Goal: Book appointment/travel/reservation

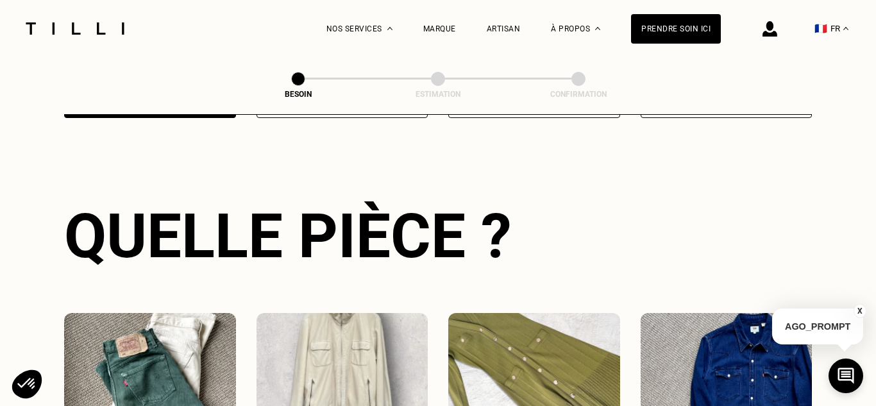
scroll to position [529, 0]
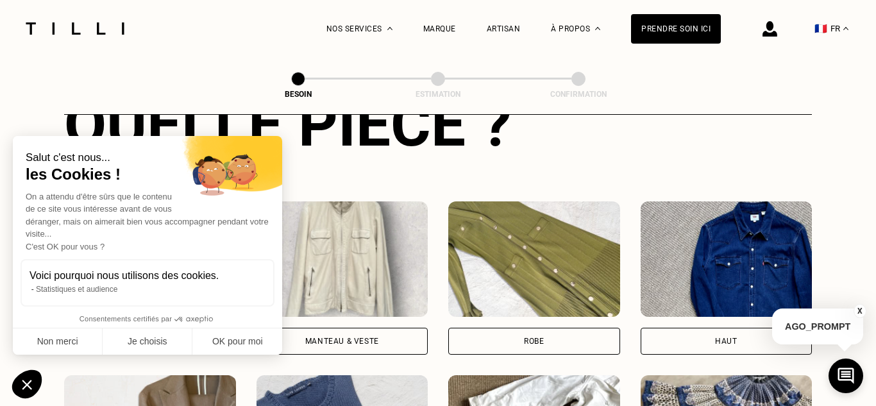
click at [160, 318] on div "Salut c'est nous... les Cookies ! On a attendu d'être sûrs que le contenu de ce…" at bounding box center [147, 245] width 269 height 219
drag, startPoint x: 55, startPoint y: 342, endPoint x: 67, endPoint y: 338, distance: 13.0
click at [55, 342] on button "Non merci" at bounding box center [58, 341] width 90 height 27
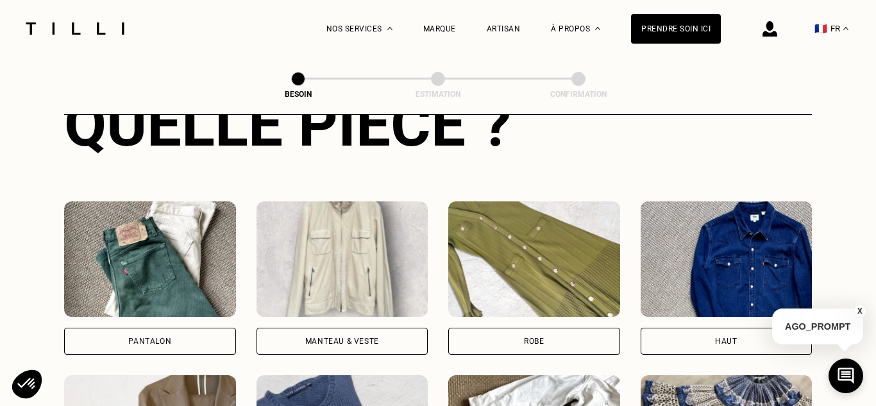
click at [158, 337] on div "Pantalon" at bounding box center [149, 341] width 43 height 8
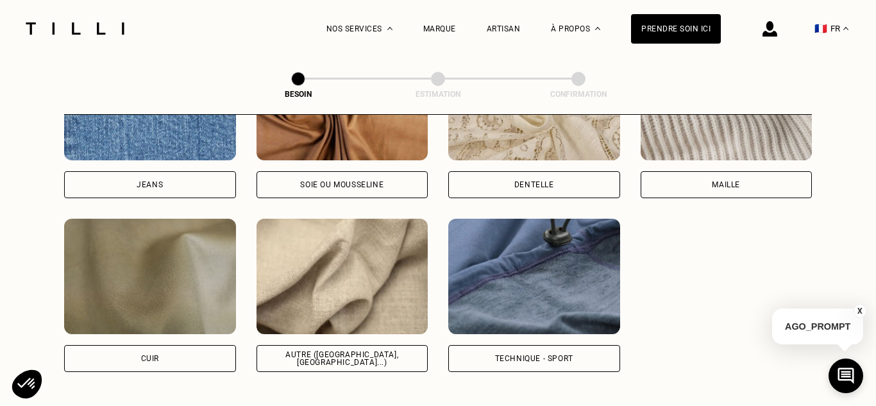
scroll to position [1470, 0]
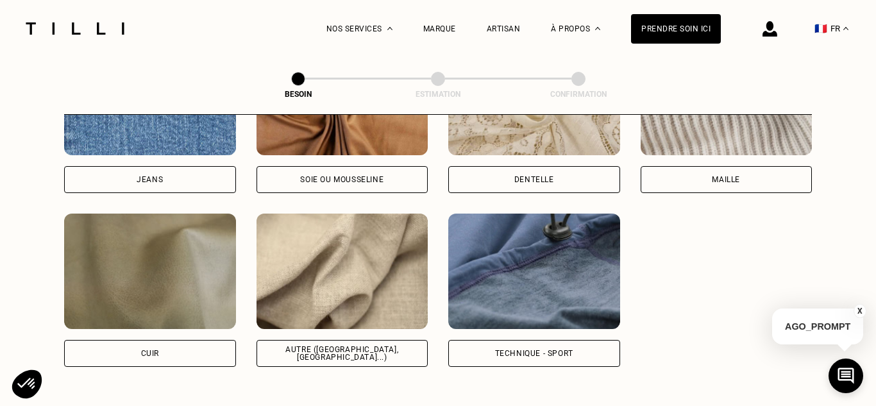
click at [353, 340] on div "Autre ([GEOGRAPHIC_DATA], [GEOGRAPHIC_DATA]...)" at bounding box center [343, 353] width 172 height 27
select select "FR"
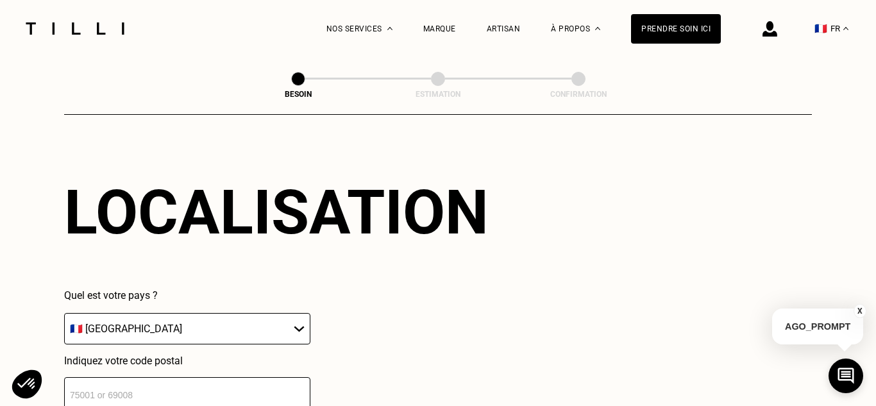
scroll to position [1787, 0]
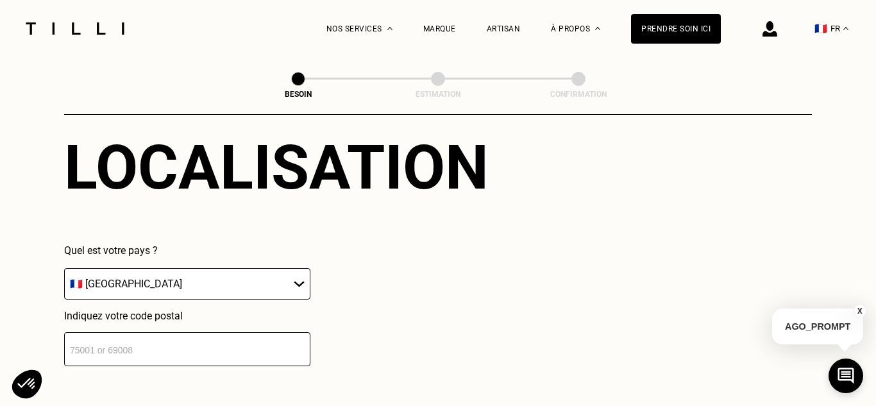
click at [231, 332] on input "number" at bounding box center [187, 349] width 246 height 34
type input "92130"
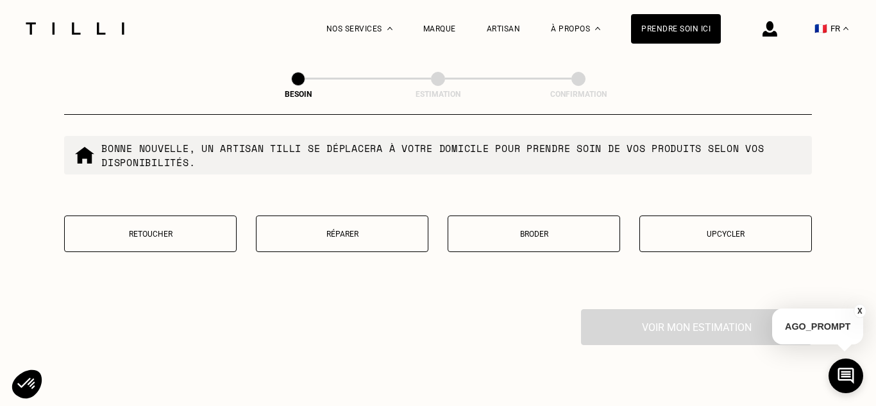
scroll to position [2217, 0]
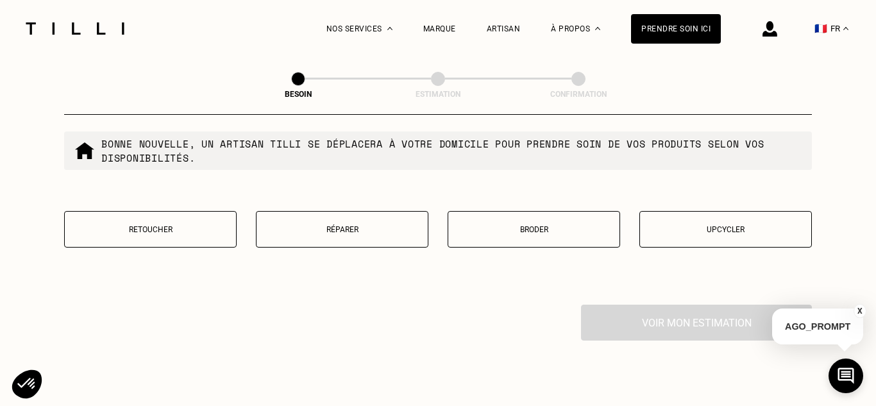
click at [171, 225] on p "Retoucher" at bounding box center [150, 229] width 158 height 9
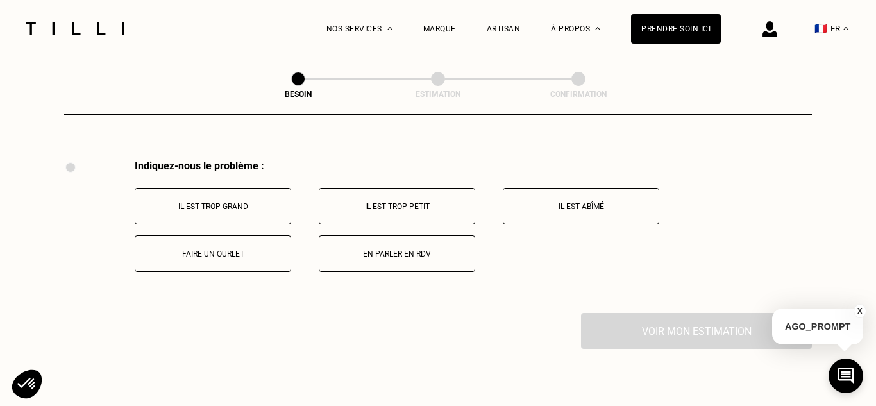
scroll to position [2364, 0]
drag, startPoint x: 215, startPoint y: 240, endPoint x: 224, endPoint y: 242, distance: 8.4
click at [215, 248] on p "Faire un ourlet" at bounding box center [213, 252] width 142 height 9
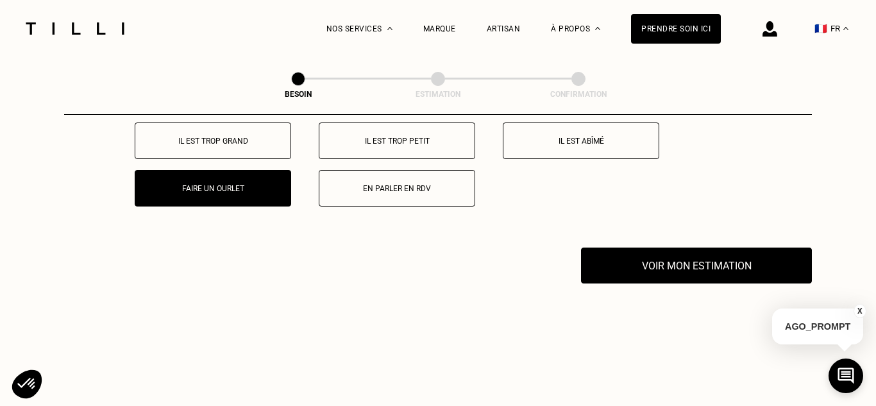
scroll to position [2517, 0]
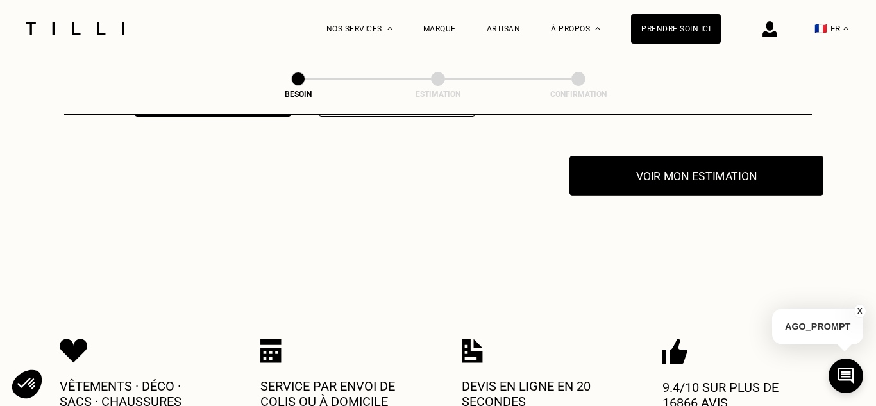
click at [728, 164] on button "Voir mon estimation" at bounding box center [696, 176] width 254 height 40
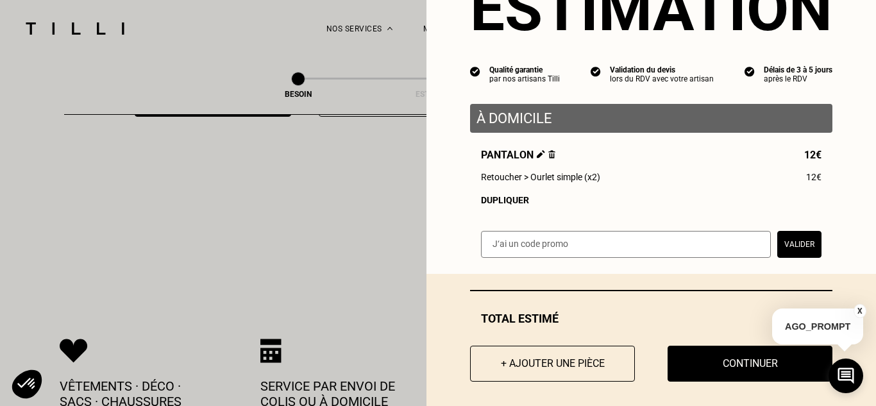
scroll to position [76, 0]
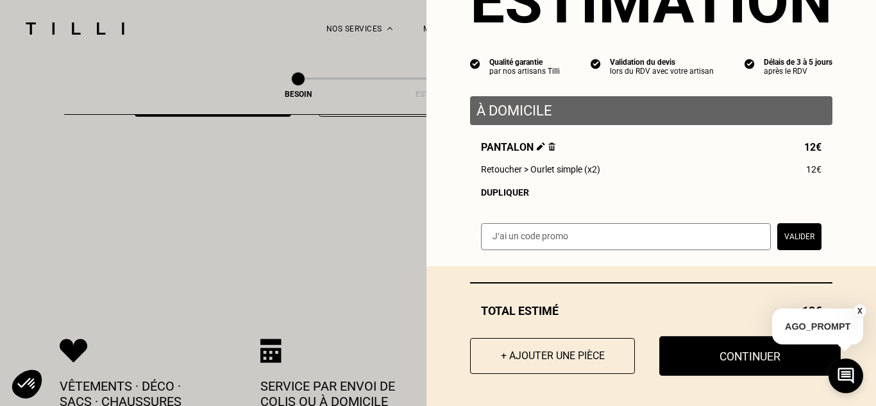
click at [722, 349] on button "Continuer" at bounding box center [749, 356] width 181 height 40
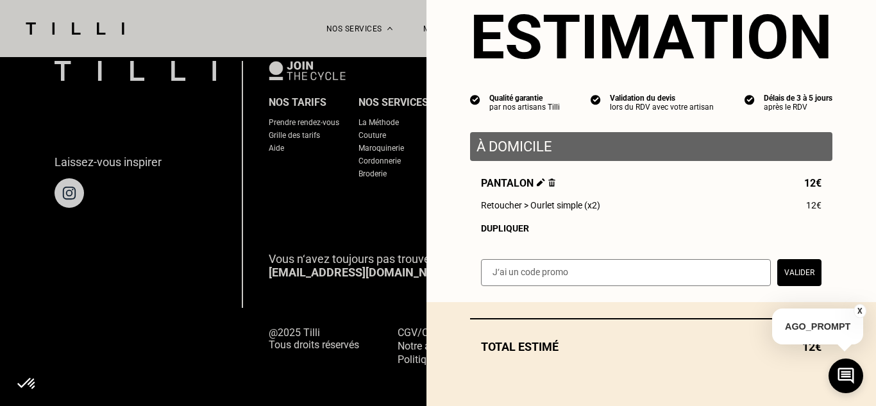
scroll to position [40, 0]
select select "FR"
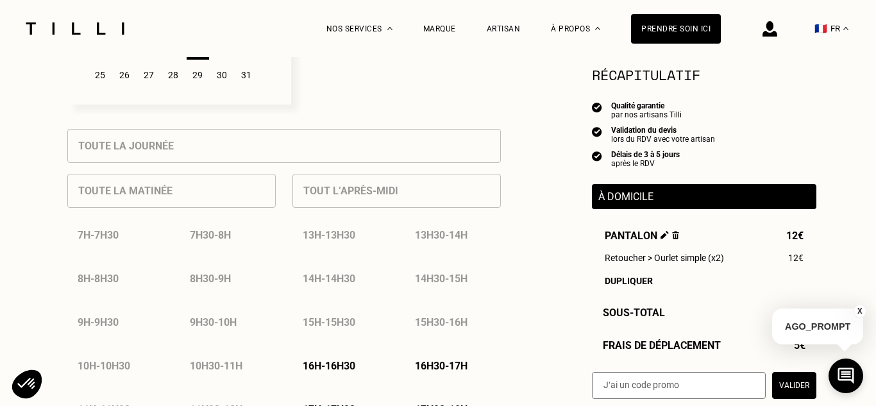
scroll to position [527, 0]
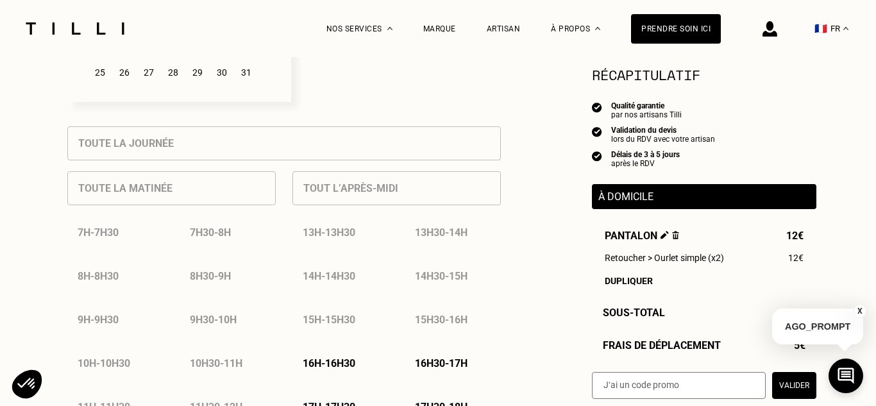
click at [862, 311] on button "X" at bounding box center [860, 311] width 13 height 14
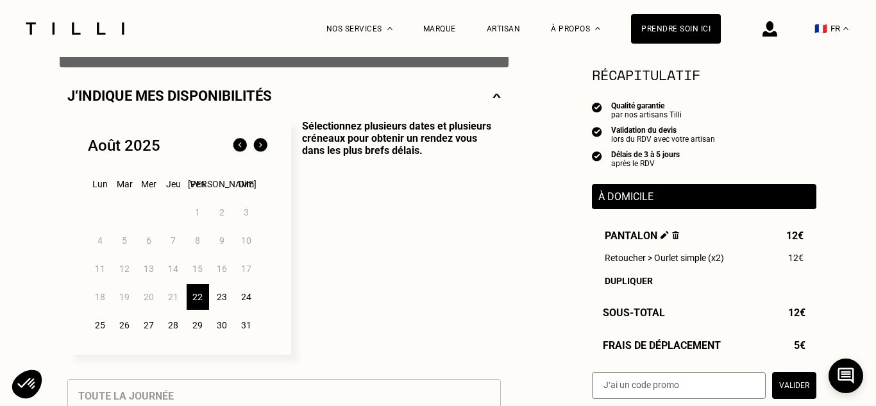
scroll to position [283, 0]
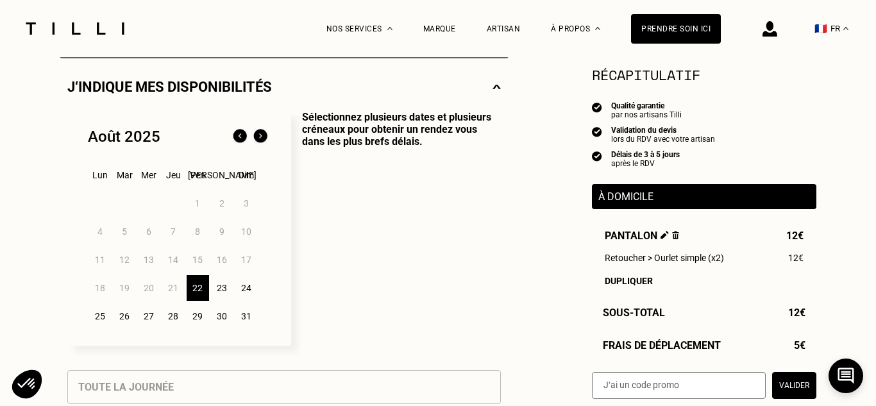
click at [97, 312] on div "25" at bounding box center [100, 316] width 22 height 26
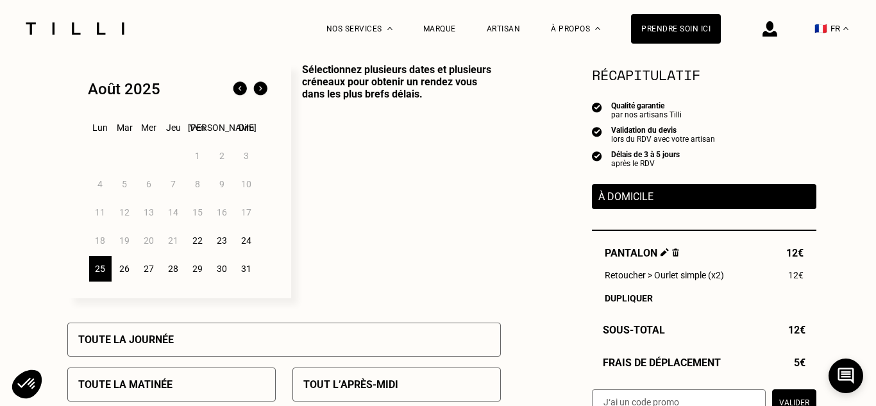
scroll to position [352, 0]
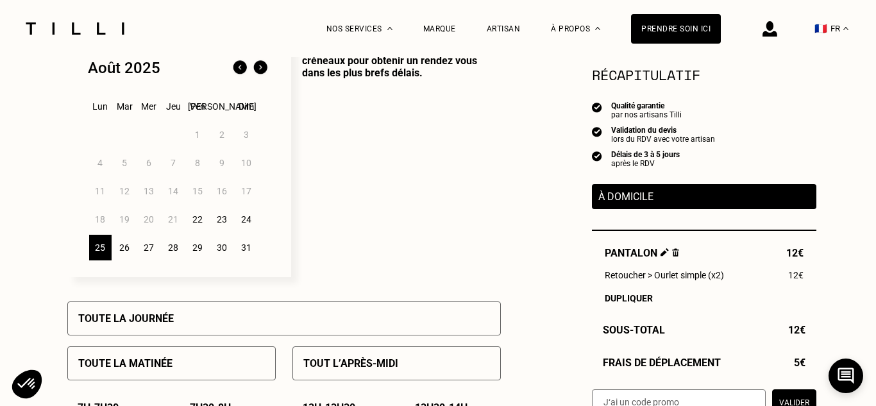
click at [189, 357] on div "Toute la matinée" at bounding box center [171, 363] width 208 height 34
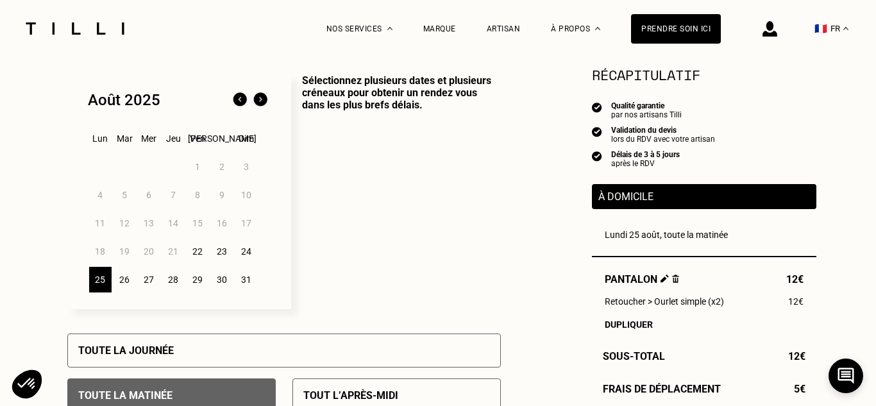
scroll to position [319, 0]
click at [221, 249] on div "23" at bounding box center [222, 252] width 22 height 26
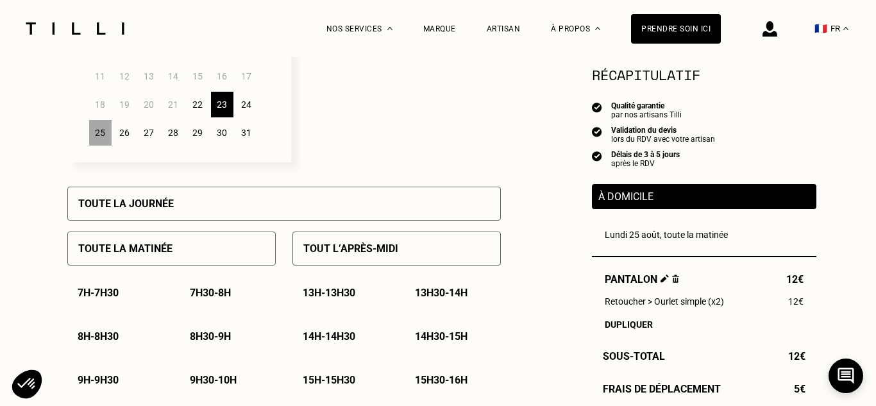
scroll to position [467, 0]
click at [248, 251] on div "Toute la matinée" at bounding box center [171, 248] width 208 height 34
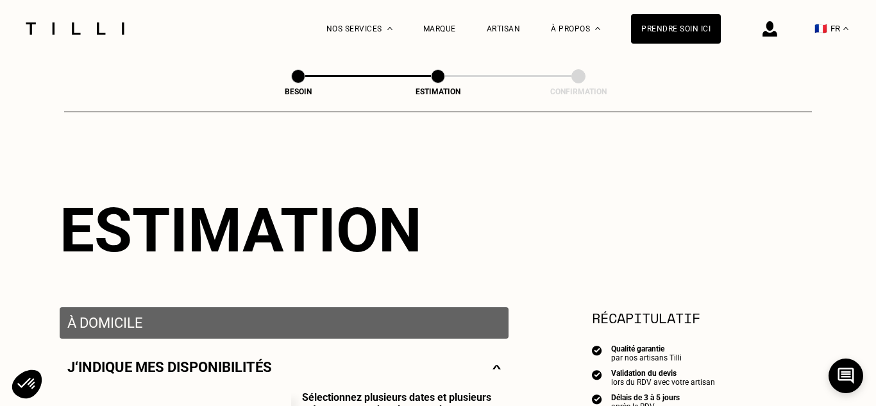
scroll to position [0, 0]
